Goal: Information Seeking & Learning: Learn about a topic

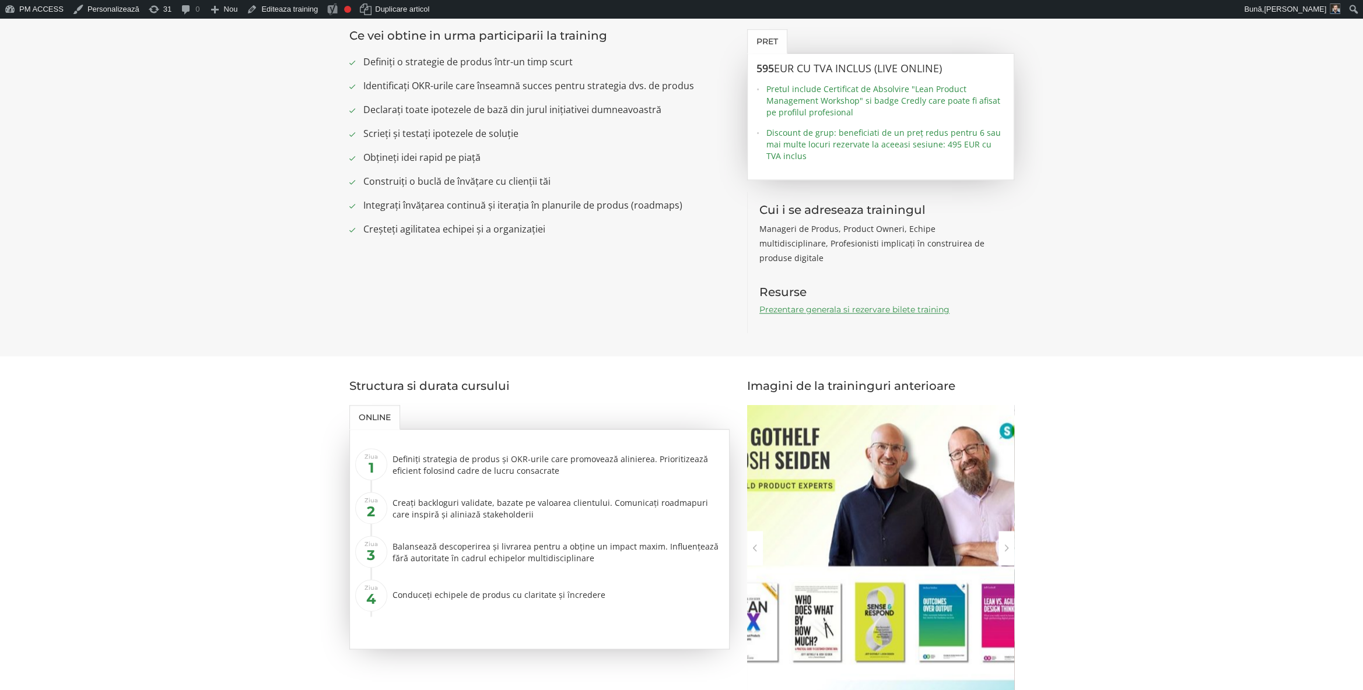
scroll to position [1101, 0]
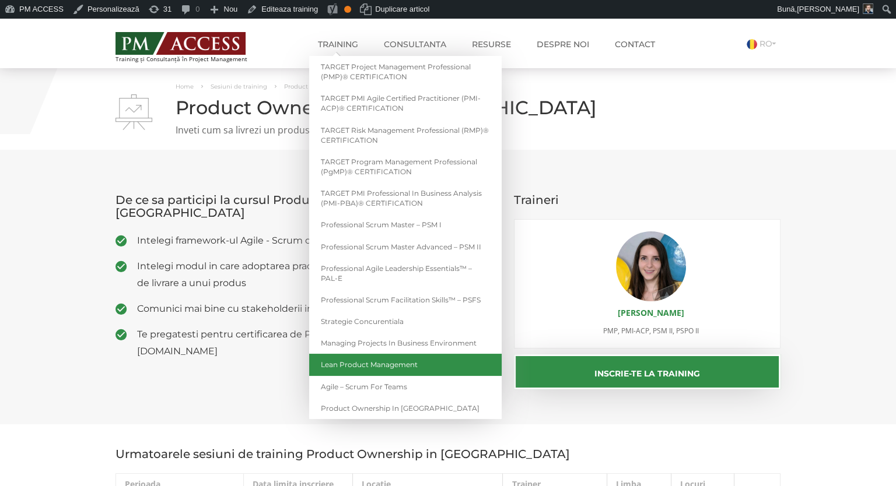
click at [427, 365] on link "Lean Product Management" at bounding box center [405, 365] width 192 height 22
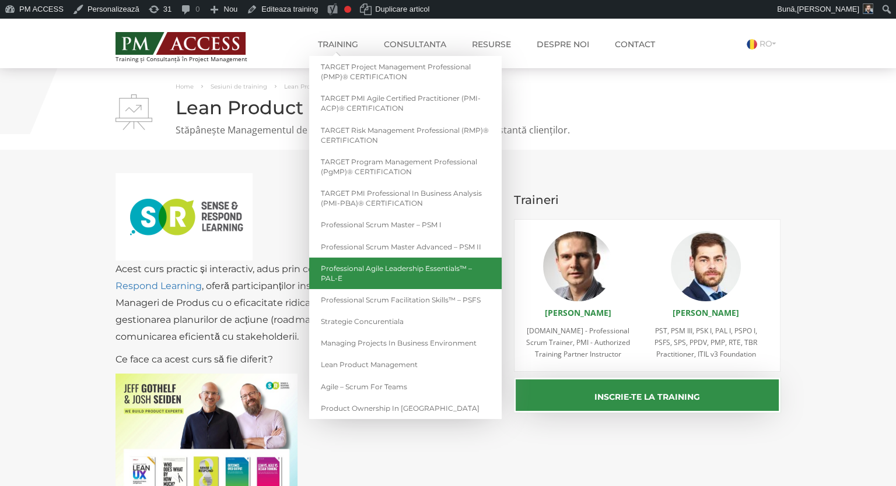
click at [402, 273] on link "Professional Agile Leadership Essentials™ – PAL-E" at bounding box center [405, 273] width 192 height 31
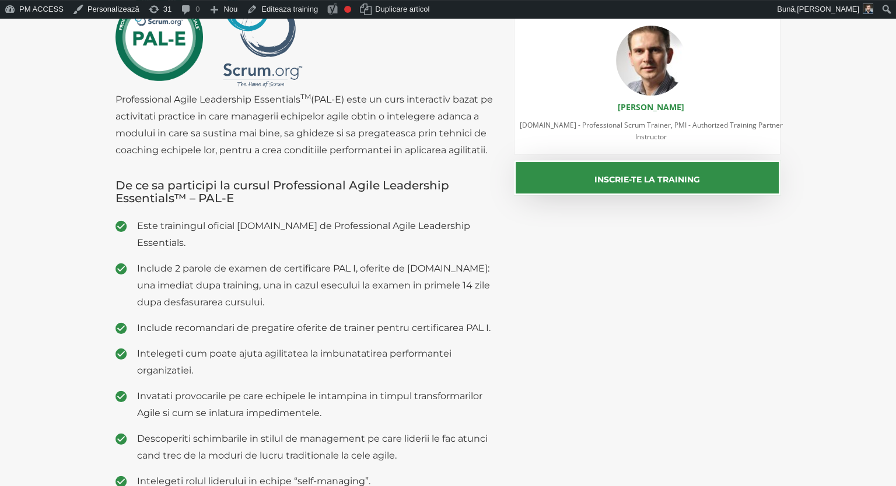
scroll to position [245, 0]
